Goal: Task Accomplishment & Management: Use online tool/utility

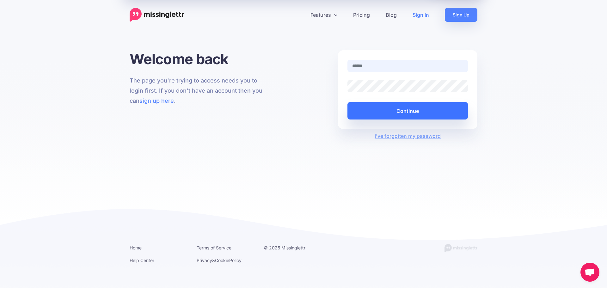
type input "**********"
click at [405, 113] on button "Continue" at bounding box center [407, 110] width 120 height 17
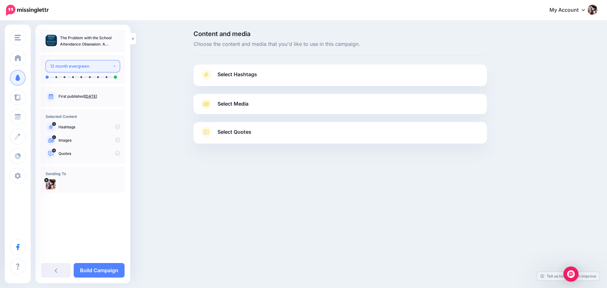
click at [109, 67] on div "12 month evergreen" at bounding box center [81, 66] width 62 height 7
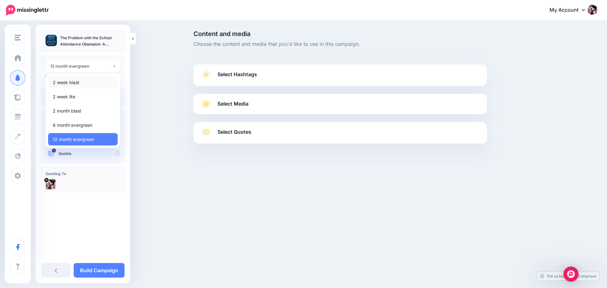
drag, startPoint x: 84, startPoint y: 77, endPoint x: 85, endPoint y: 88, distance: 10.7
click at [84, 77] on link "2 week blast" at bounding box center [83, 82] width 70 height 12
select select "*****"
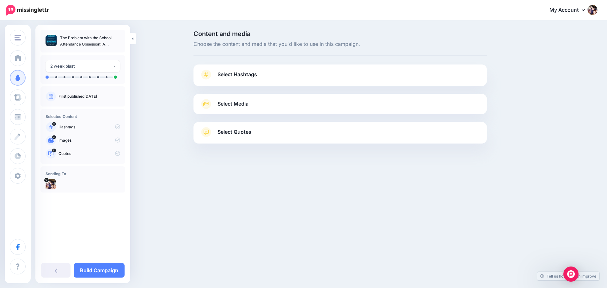
drag, startPoint x: 91, startPoint y: 171, endPoint x: 88, endPoint y: 194, distance: 23.8
click at [89, 193] on div "**********" at bounding box center [82, 115] width 95 height 170
click at [163, 190] on div "[PERSON_NAME]'s Two Girls [PERSON_NAME]'s Two Girls Add Workspace Dashboard Cam…" at bounding box center [303, 144] width 607 height 288
click at [259, 75] on link "Select Hashtags" at bounding box center [340, 78] width 281 height 16
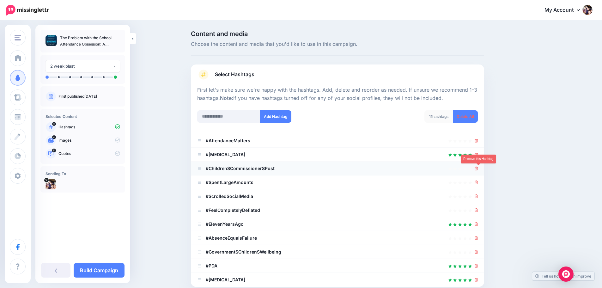
click at [478, 168] on icon at bounding box center [476, 169] width 3 height 4
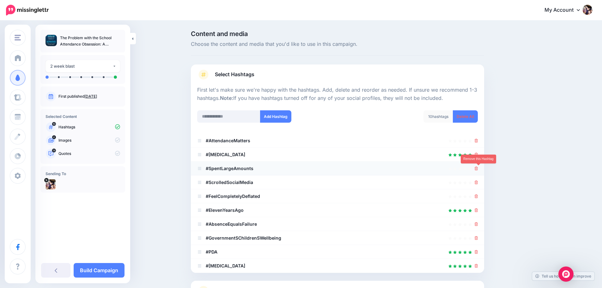
click at [478, 167] on icon at bounding box center [476, 169] width 3 height 4
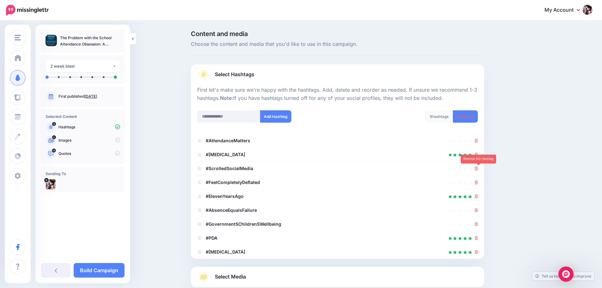
click at [478, 169] on icon at bounding box center [476, 169] width 3 height 4
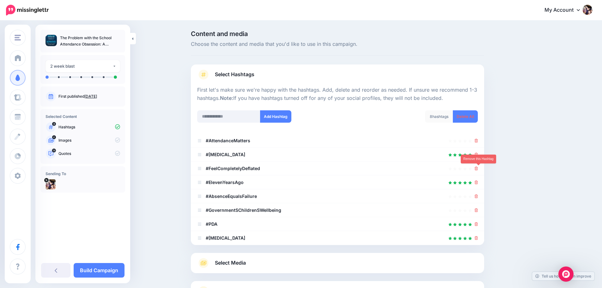
click at [478, 169] on icon at bounding box center [476, 169] width 3 height 4
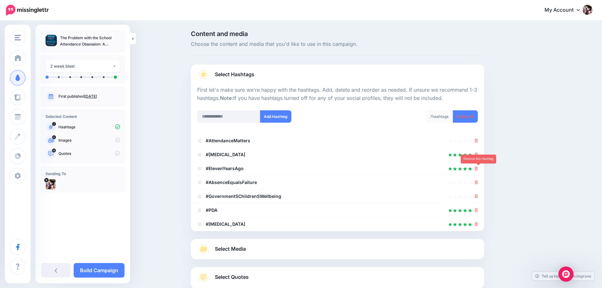
click at [478, 169] on icon at bounding box center [476, 169] width 3 height 4
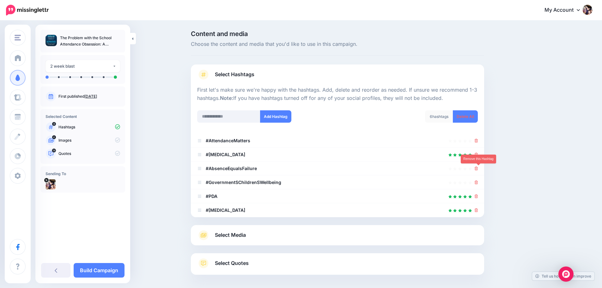
click at [478, 169] on icon at bounding box center [476, 169] width 3 height 4
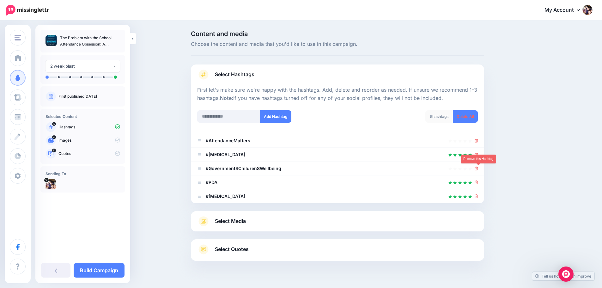
click at [478, 169] on icon at bounding box center [476, 169] width 3 height 4
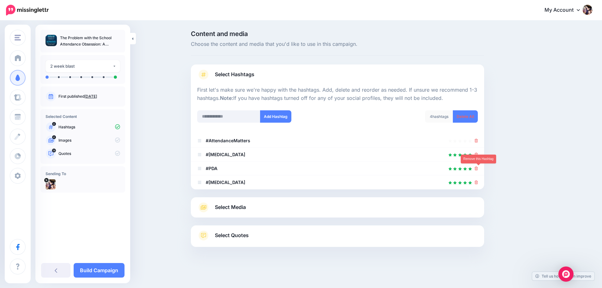
click at [478, 169] on icon at bounding box center [476, 169] width 3 height 4
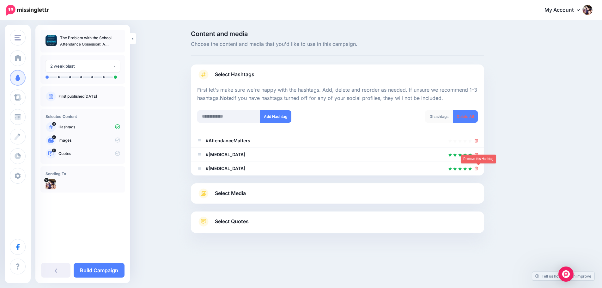
click at [478, 169] on icon at bounding box center [476, 169] width 3 height 4
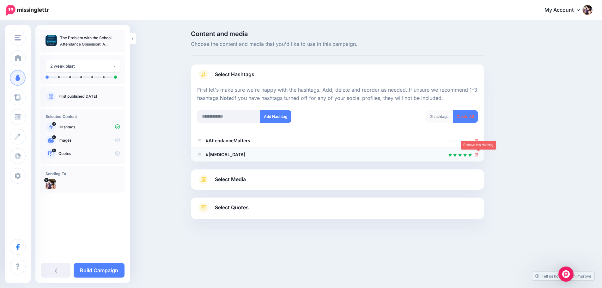
click at [478, 154] on icon at bounding box center [476, 155] width 3 height 4
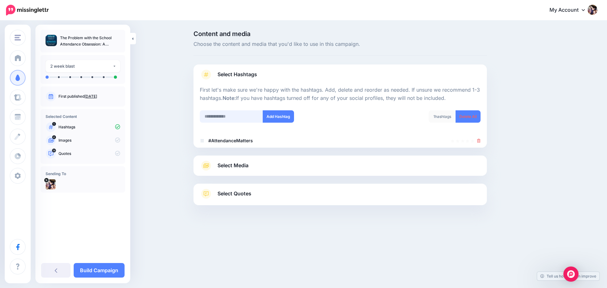
click at [228, 115] on input "text" at bounding box center [231, 116] width 63 height 12
type input "**********"
click at [286, 115] on button "Add Hashtag" at bounding box center [278, 116] width 31 height 12
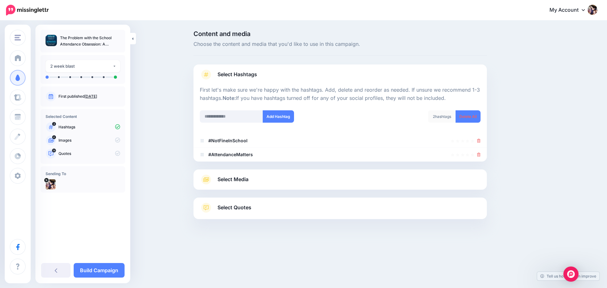
click at [239, 179] on span "Select Media" at bounding box center [232, 179] width 31 height 9
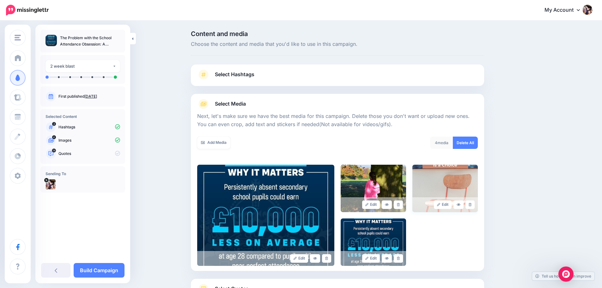
click at [454, 178] on img at bounding box center [444, 188] width 65 height 47
click at [403, 205] on link at bounding box center [398, 204] width 9 height 9
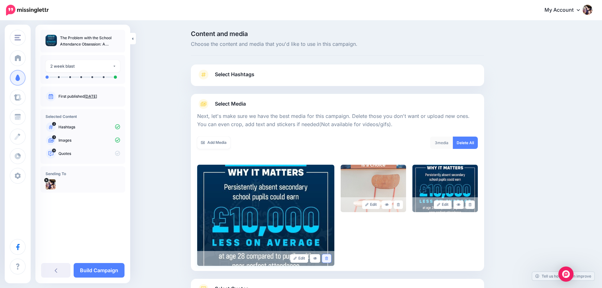
click at [328, 258] on icon at bounding box center [326, 258] width 3 height 3
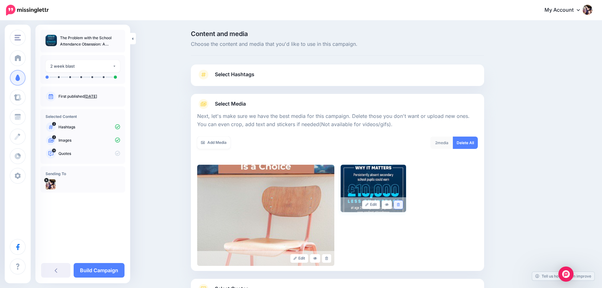
click at [400, 204] on icon at bounding box center [398, 204] width 3 height 3
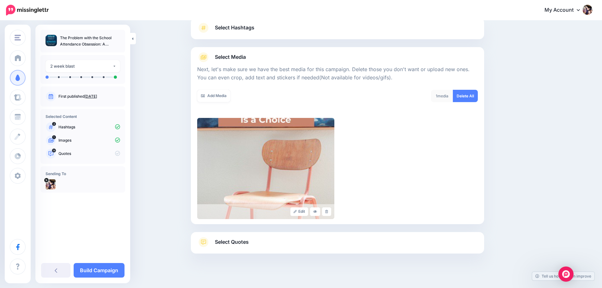
scroll to position [53, 0]
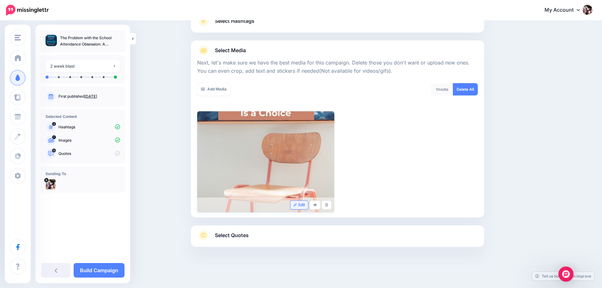
click at [303, 205] on link "Edit" at bounding box center [299, 205] width 18 height 9
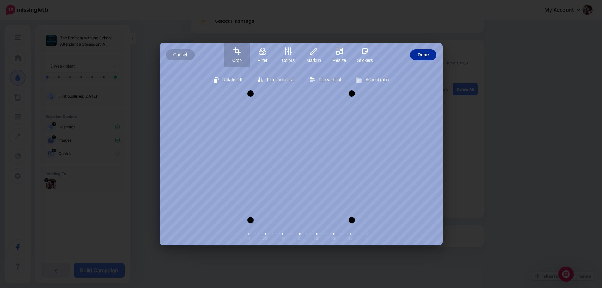
click at [423, 54] on span "Done" at bounding box center [423, 54] width 11 height 11
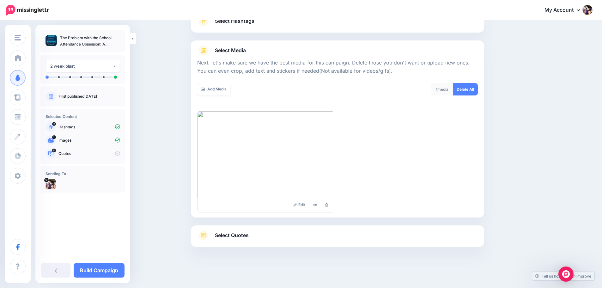
click at [239, 235] on span "Select Quotes" at bounding box center [232, 235] width 34 height 9
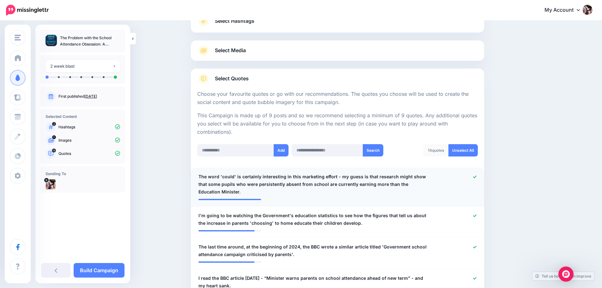
click at [439, 183] on div at bounding box center [458, 184] width 48 height 23
click at [476, 176] on icon at bounding box center [474, 176] width 3 height 3
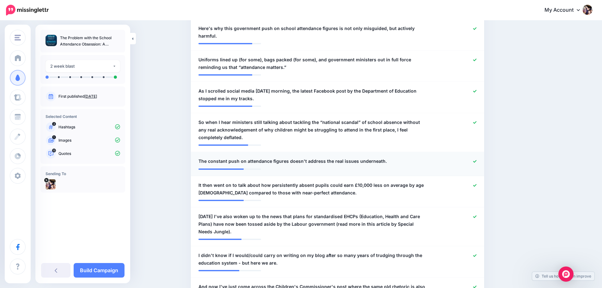
scroll to position [338, 0]
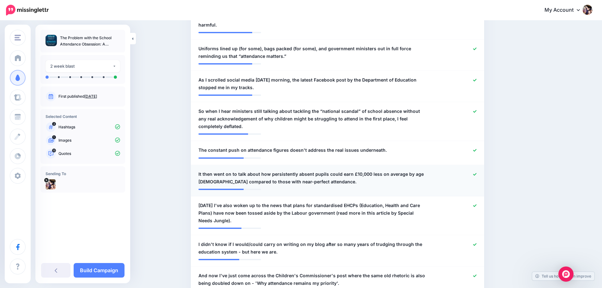
click at [476, 173] on icon at bounding box center [474, 174] width 3 height 3
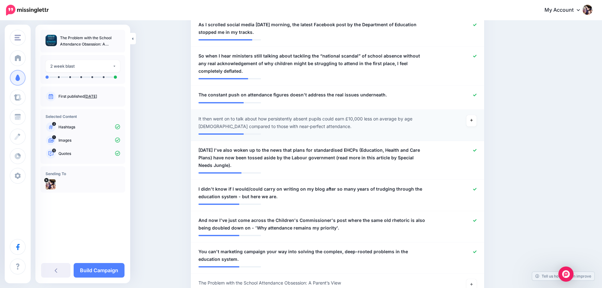
scroll to position [401, 0]
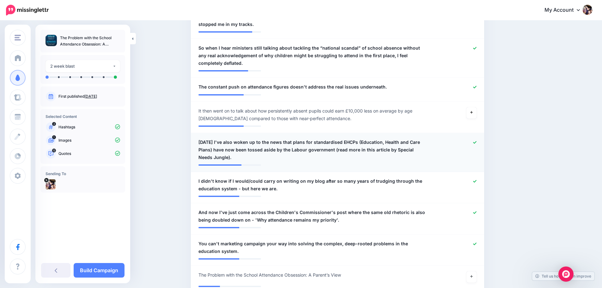
click at [476, 141] on icon at bounding box center [474, 142] width 3 height 3
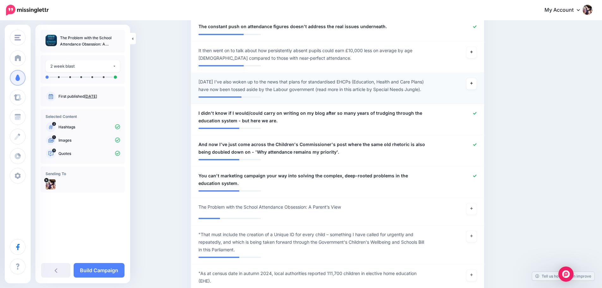
scroll to position [464, 0]
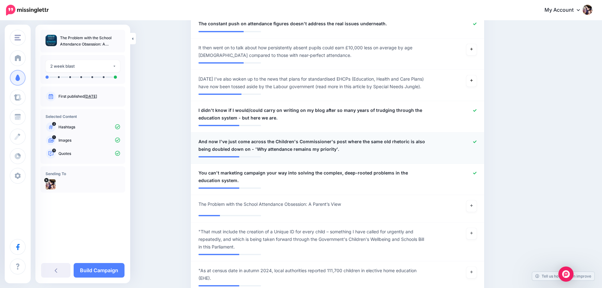
click at [476, 140] on icon at bounding box center [474, 141] width 3 height 3
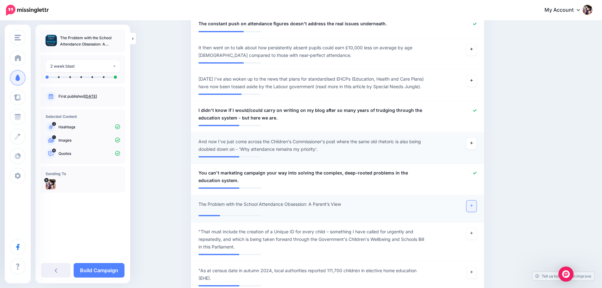
click at [473, 200] on link at bounding box center [471, 205] width 10 height 11
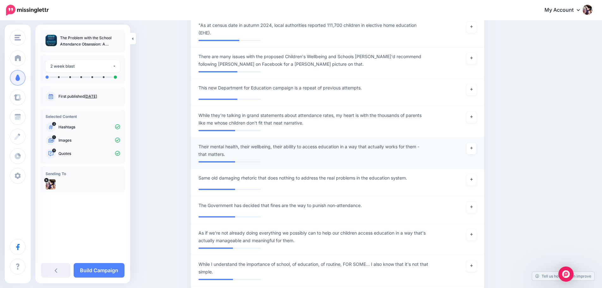
scroll to position [749, 0]
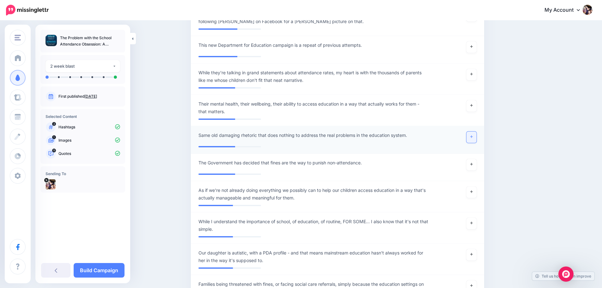
click at [472, 135] on icon at bounding box center [471, 136] width 3 height 3
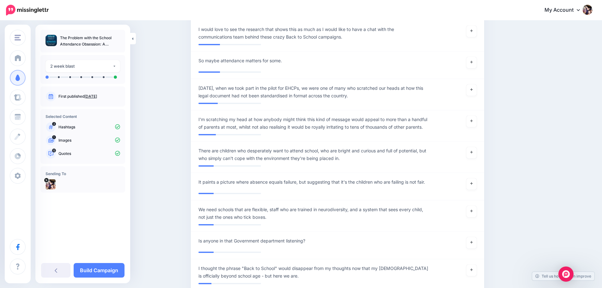
scroll to position [1380, 0]
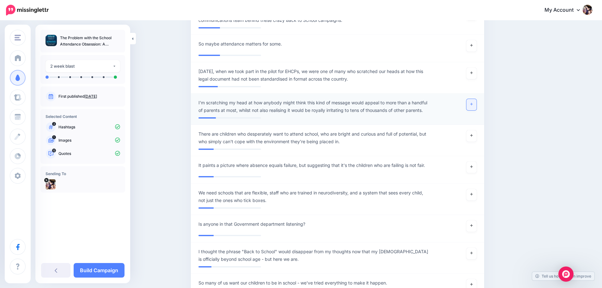
click at [476, 99] on link at bounding box center [471, 104] width 10 height 11
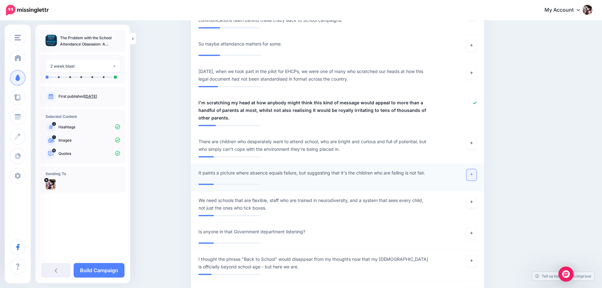
click at [473, 173] on icon at bounding box center [471, 174] width 3 height 3
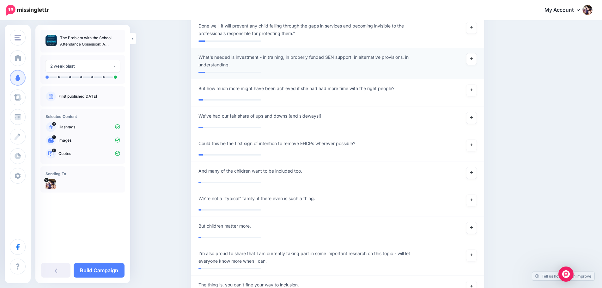
scroll to position [1969, 0]
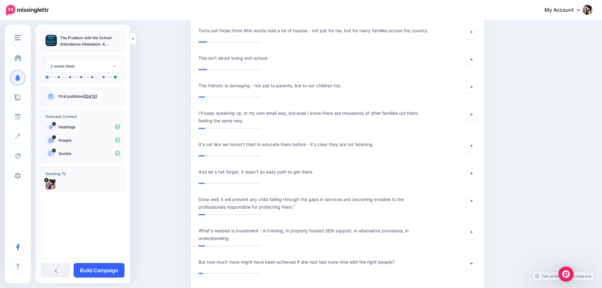
click at [116, 270] on link "Build Campaign" at bounding box center [99, 270] width 51 height 15
